Goal: Task Accomplishment & Management: Manage account settings

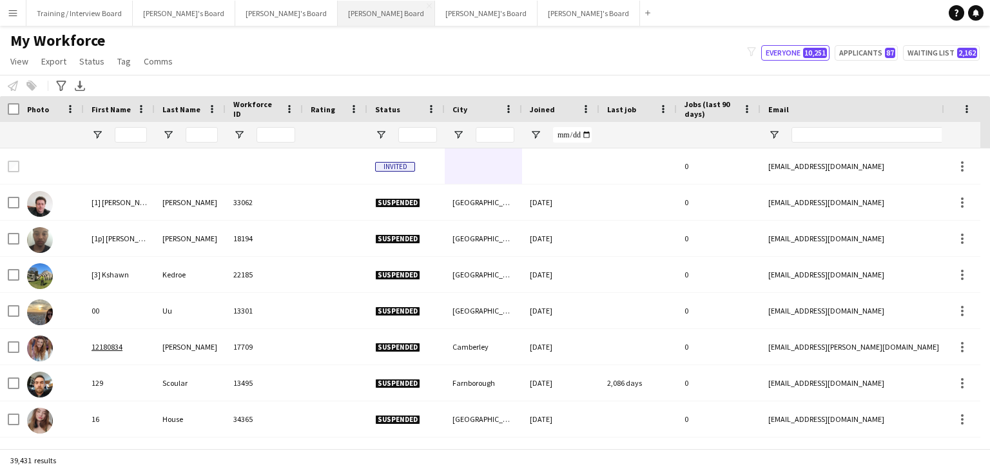
click at [338, 17] on button "[PERSON_NAME] Board Close" at bounding box center [386, 13] width 97 height 25
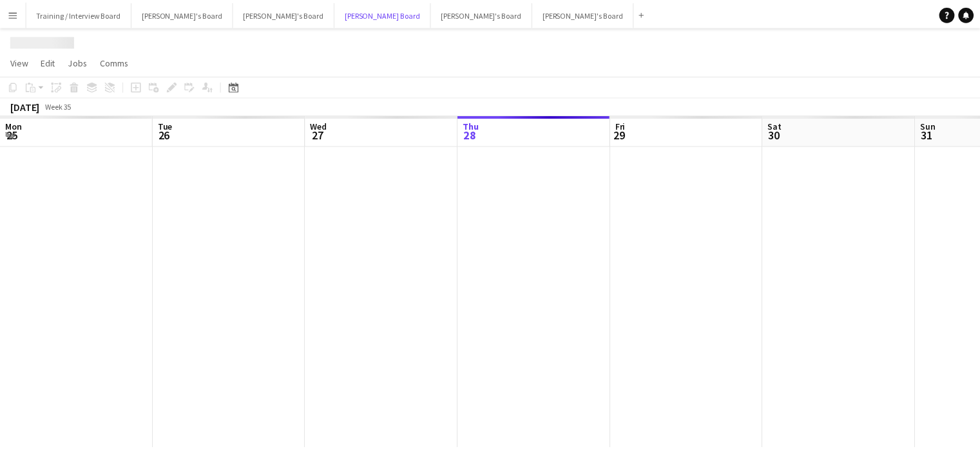
scroll to position [0, 308]
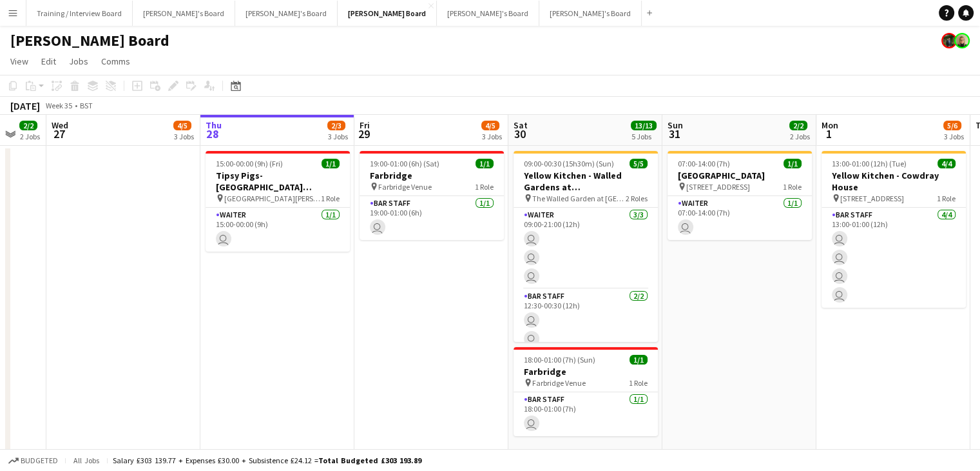
drag, startPoint x: 202, startPoint y: 132, endPoint x: 420, endPoint y: 142, distance: 218.8
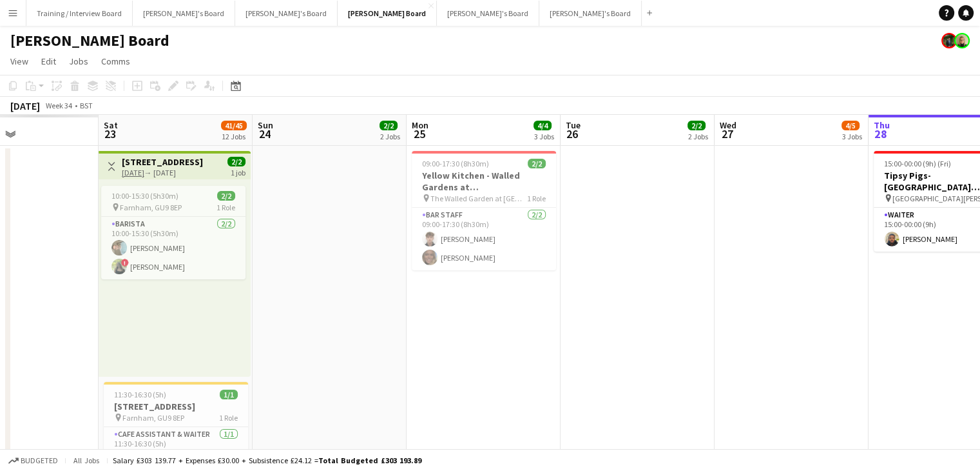
drag, startPoint x: 245, startPoint y: 133, endPoint x: 608, endPoint y: 135, distance: 362.9
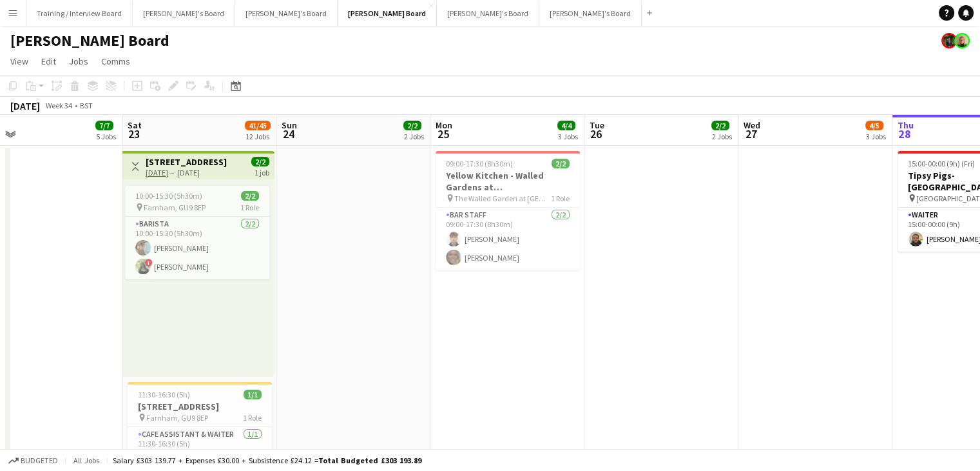
drag, startPoint x: 327, startPoint y: 135, endPoint x: 407, endPoint y: 124, distance: 80.7
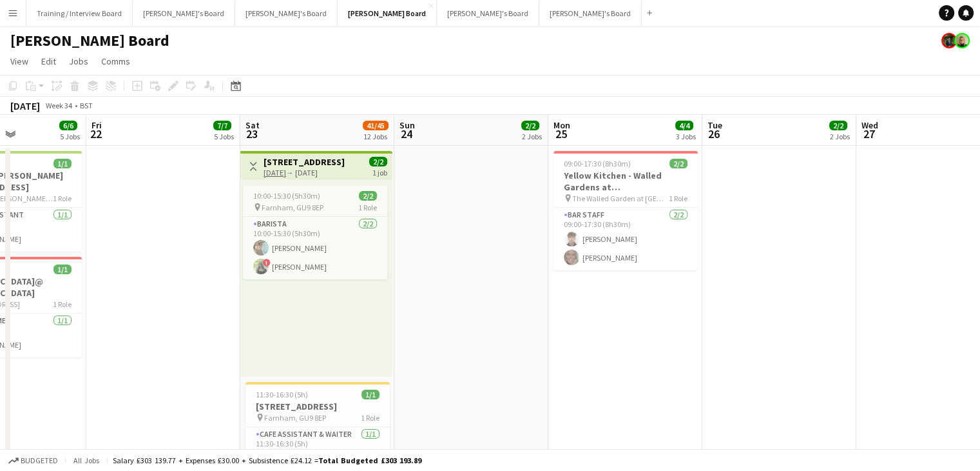
drag, startPoint x: 710, startPoint y: 139, endPoint x: 721, endPoint y: 137, distance: 11.9
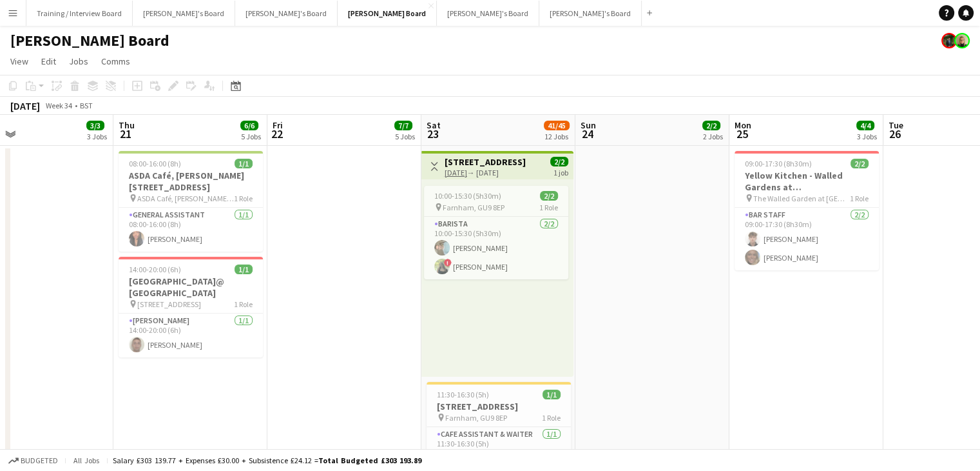
drag, startPoint x: 478, startPoint y: 142, endPoint x: 384, endPoint y: 181, distance: 101.7
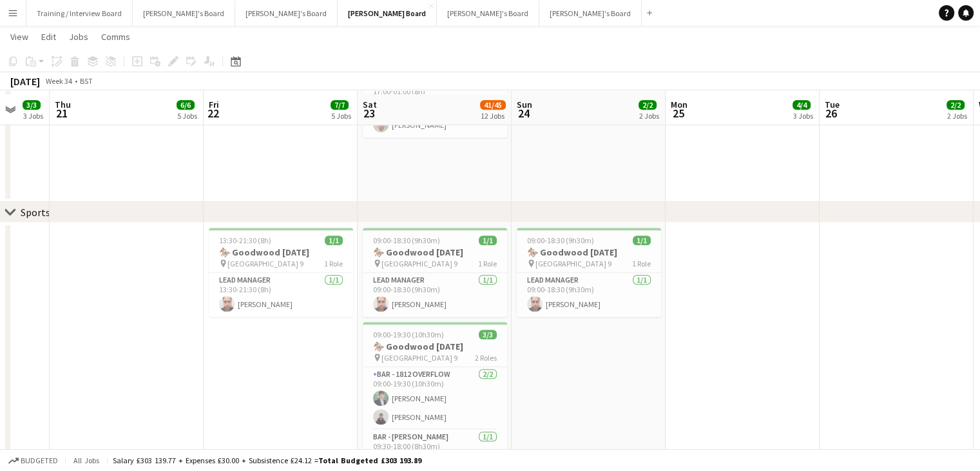
scroll to position [709, 0]
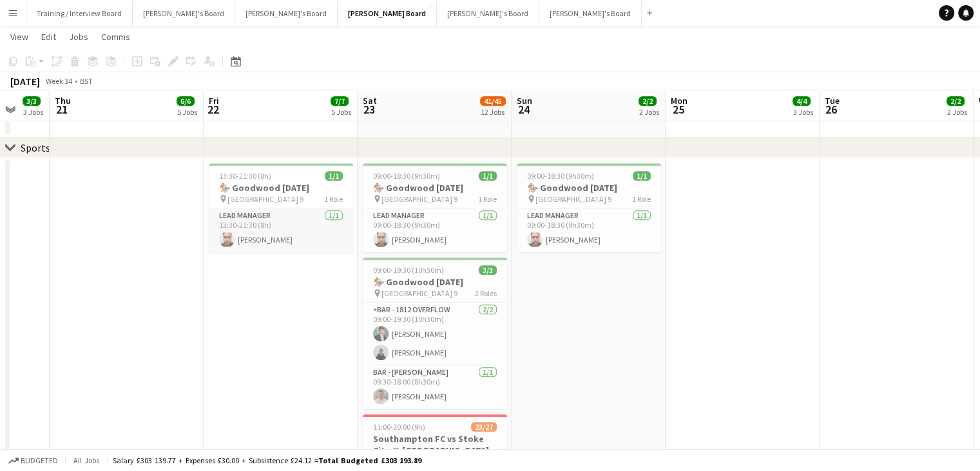
click at [293, 243] on app-card-role "Lead Manager [DATE] 13:30-21:30 (8h) [PERSON_NAME]" at bounding box center [281, 230] width 144 height 44
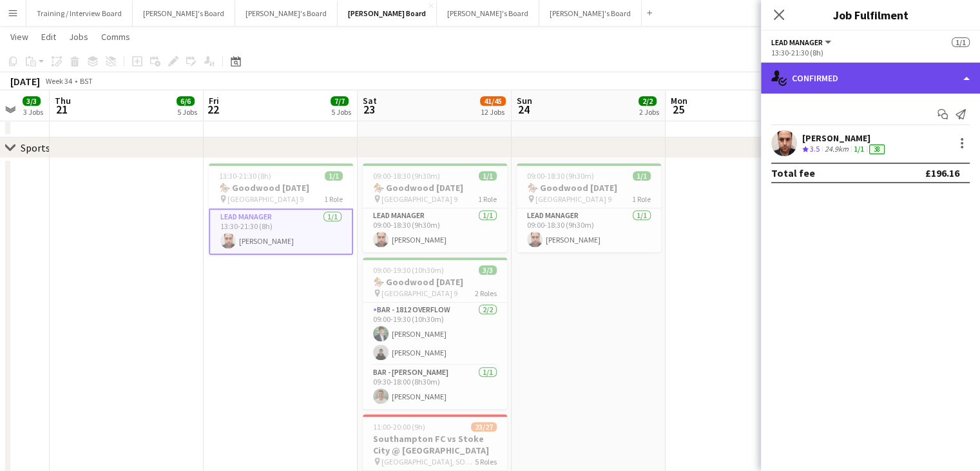
click at [868, 87] on div "single-neutral-actions-check-2 Confirmed" at bounding box center [870, 78] width 219 height 31
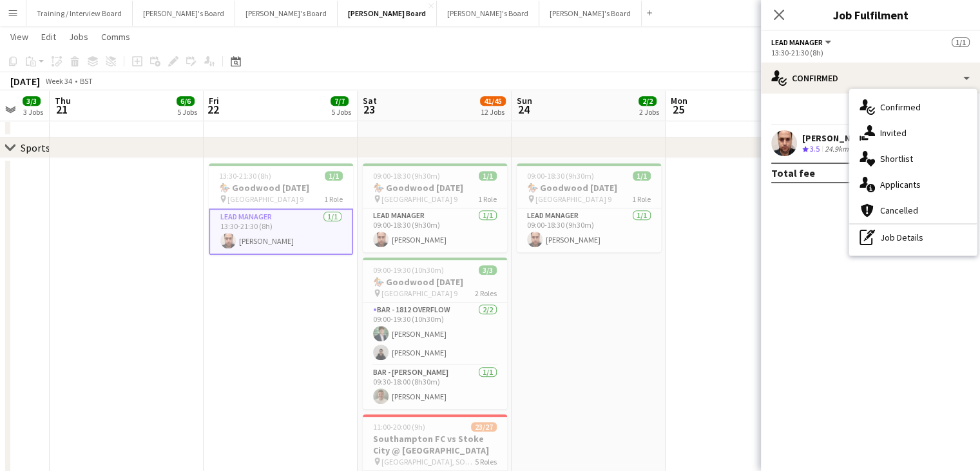
click at [897, 242] on div "pen-write Job Details" at bounding box center [914, 237] width 128 height 26
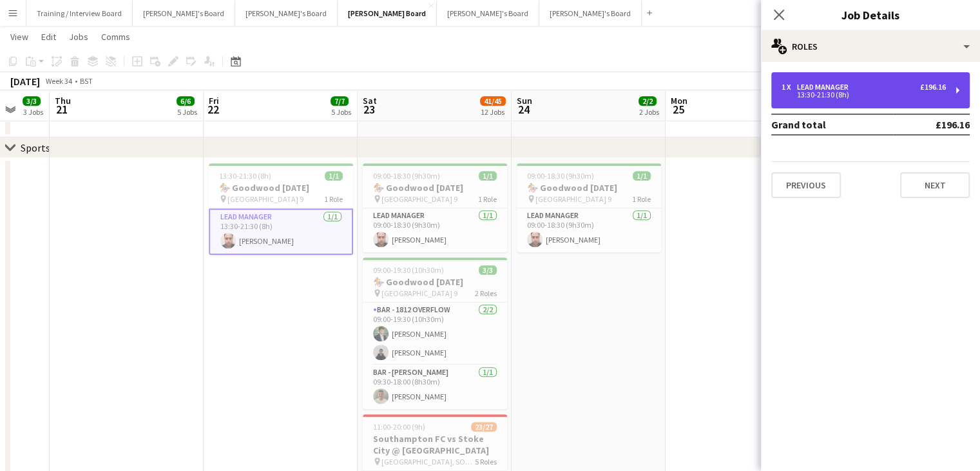
click at [848, 87] on div "Lead Manager" at bounding box center [825, 87] width 57 height 9
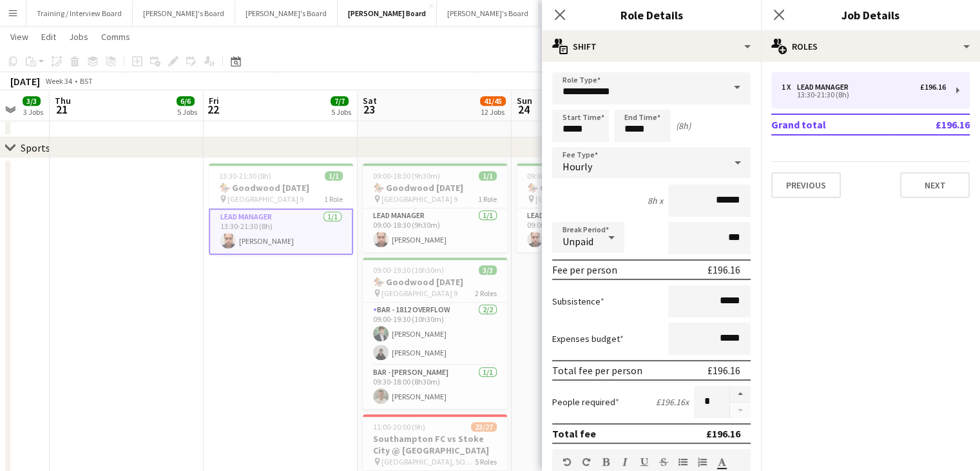
drag, startPoint x: 763, startPoint y: 155, endPoint x: 756, endPoint y: 186, distance: 31.6
click at [761, 199] on div "1 x Lead Manager £196.16 13:30-21:30 (8h) Grand total £196.16 Previous Next" at bounding box center [870, 135] width 219 height 146
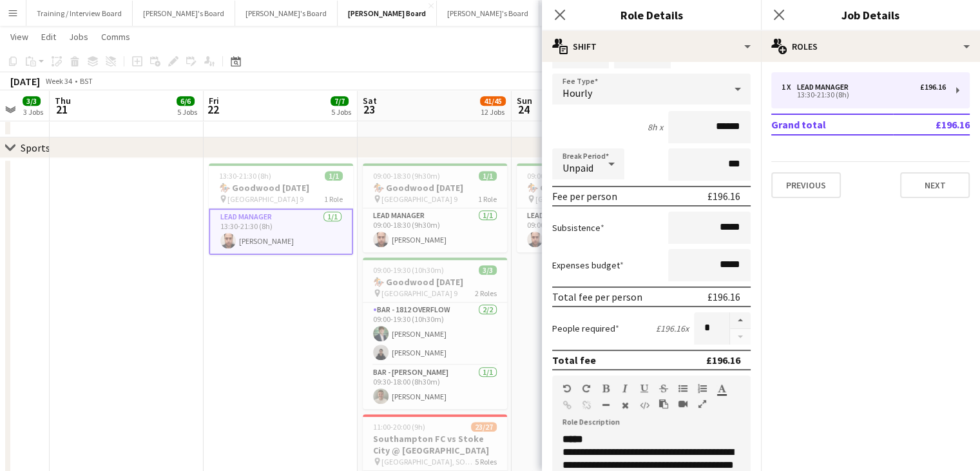
scroll to position [57, 0]
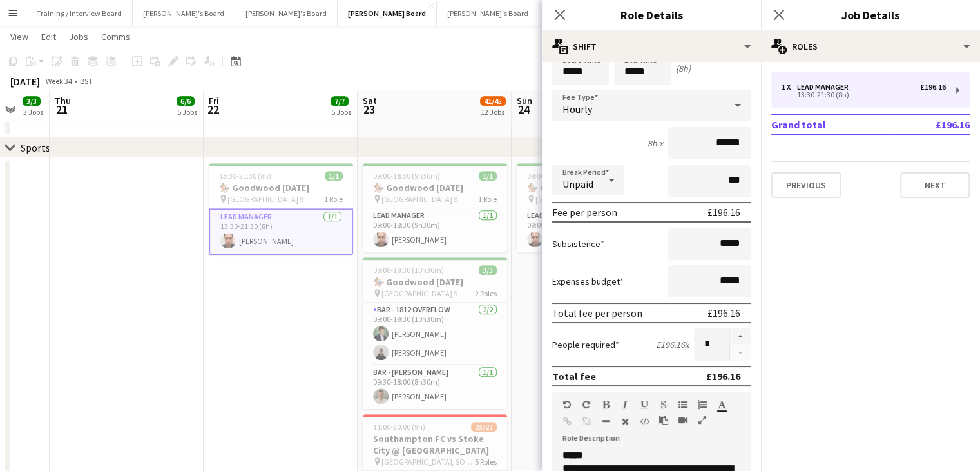
click at [452, 68] on app-toolbar "Copy Paste Paste Ctrl+V Paste with crew Ctrl+Shift+V Paste linked Job [GEOGRAPH…" at bounding box center [490, 61] width 980 height 22
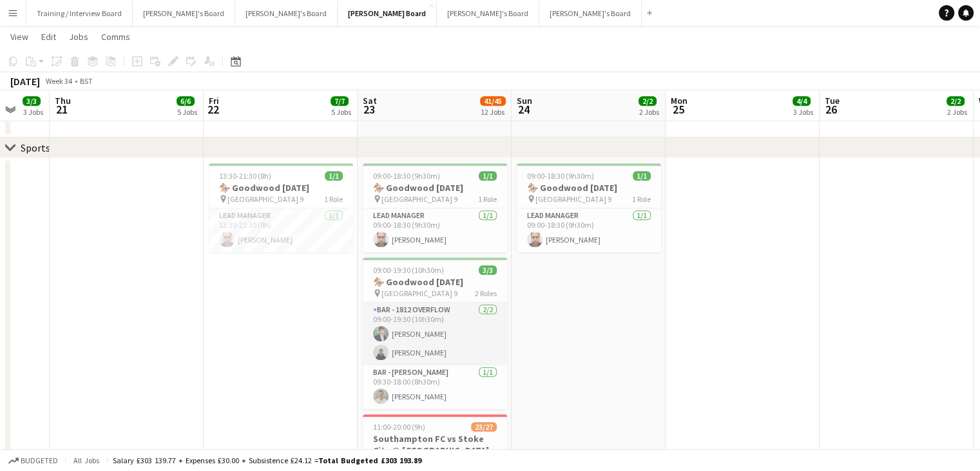
click at [442, 365] on app-card-role "BAR - 1812 OVERFLOW [DATE] 09:00-19:30 (10h30m) [PERSON_NAME] [PERSON_NAME]" at bounding box center [435, 333] width 144 height 63
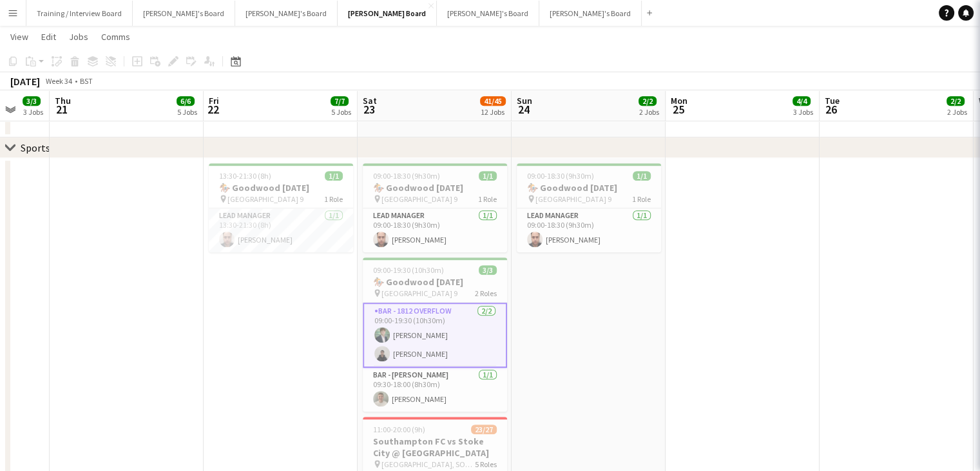
scroll to position [0, 413]
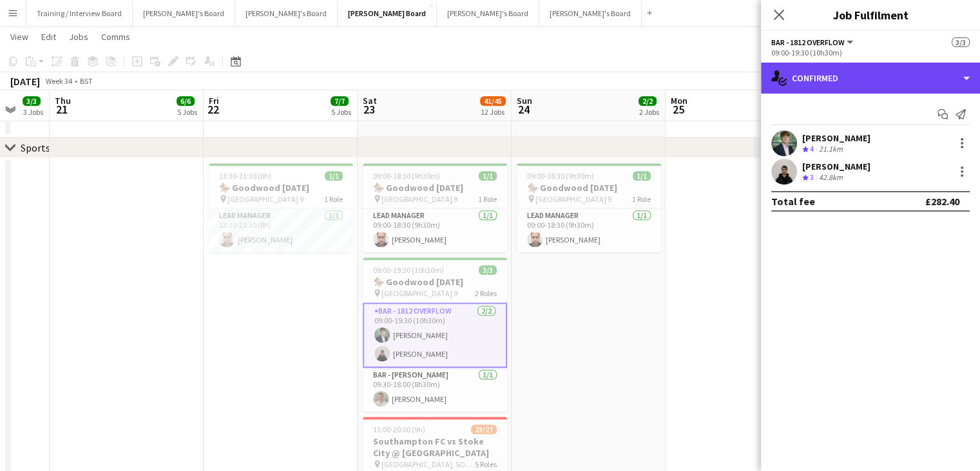
drag, startPoint x: 870, startPoint y: 78, endPoint x: 871, endPoint y: 118, distance: 40.0
click at [869, 78] on div "single-neutral-actions-check-2 Confirmed" at bounding box center [870, 78] width 219 height 31
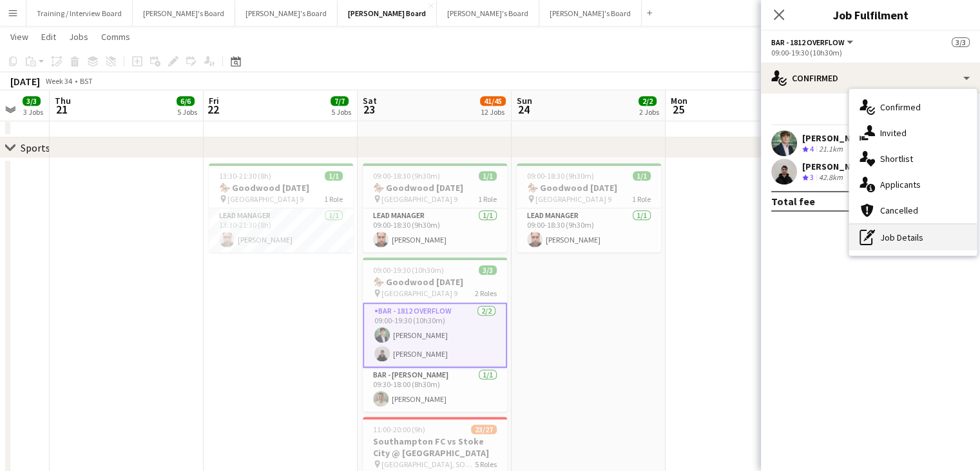
click at [898, 241] on div "pen-write Job Details" at bounding box center [914, 237] width 128 height 26
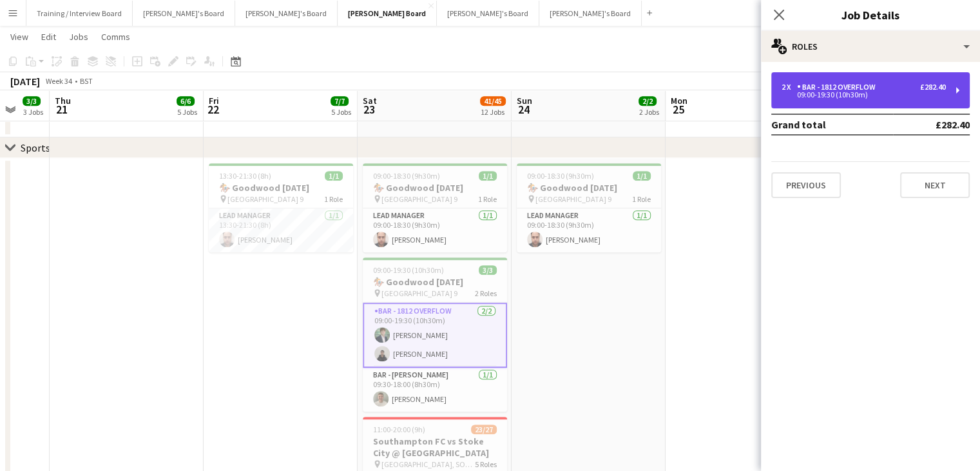
click at [835, 83] on div "BAR - 1812 OVERFLOW" at bounding box center [839, 87] width 84 height 9
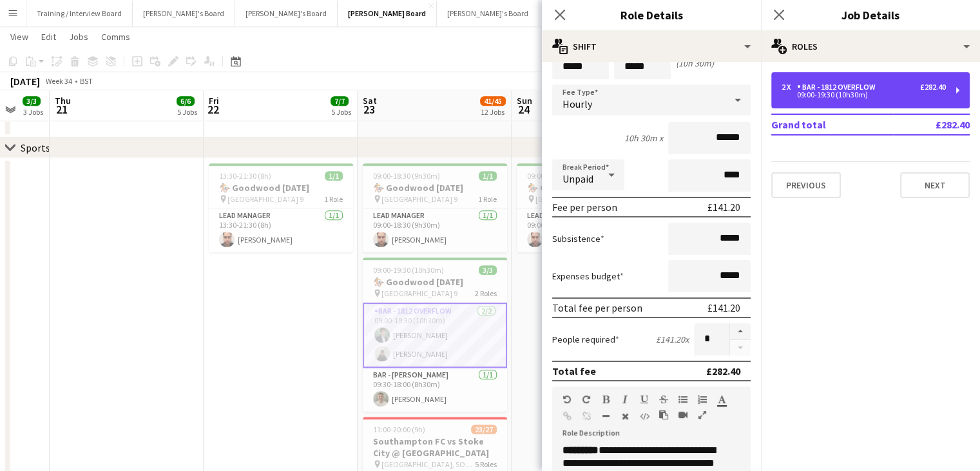
scroll to position [60, 0]
